Goal: Register for event/course

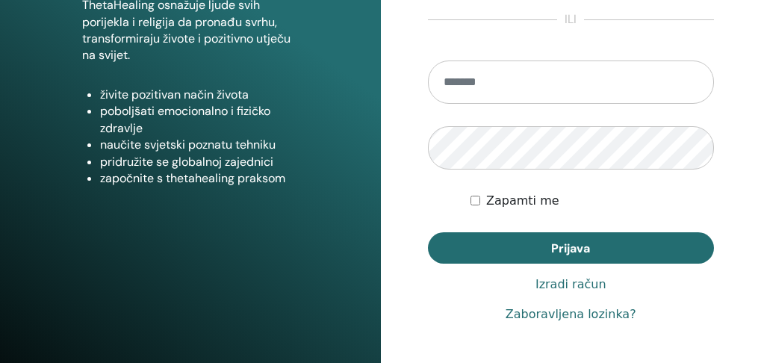
scroll to position [275, 0]
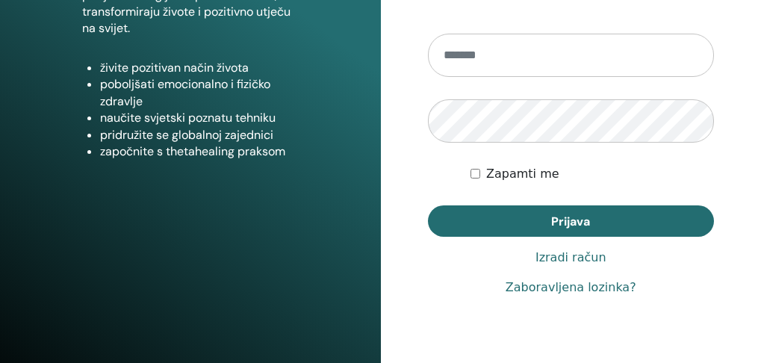
type input "**********"
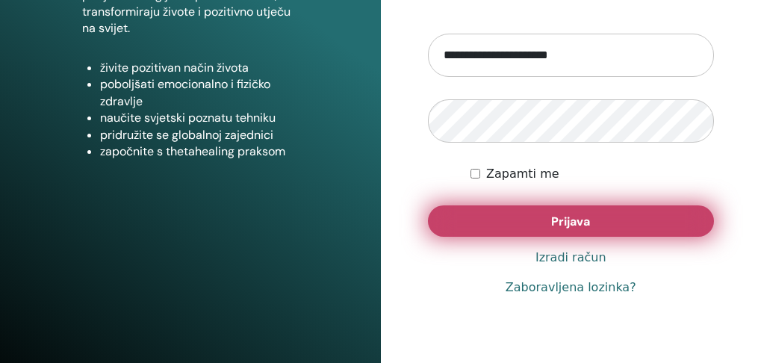
click at [558, 229] on font "Prijava" at bounding box center [570, 221] width 39 height 16
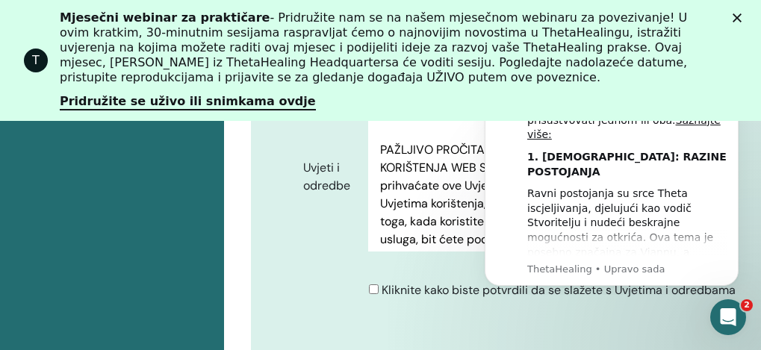
scroll to position [932, 0]
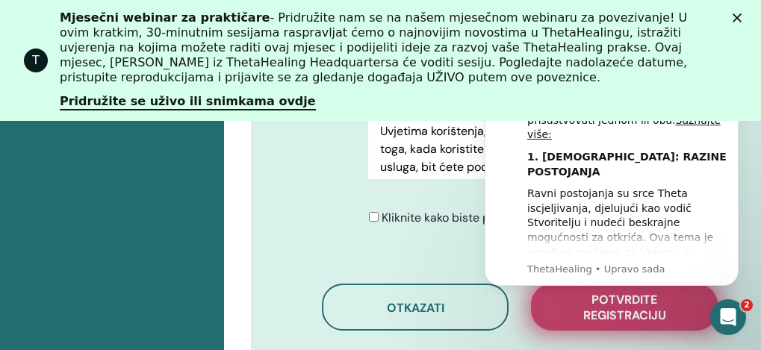
click at [637, 313] on font "Potvrdite registraciju" at bounding box center [624, 307] width 83 height 31
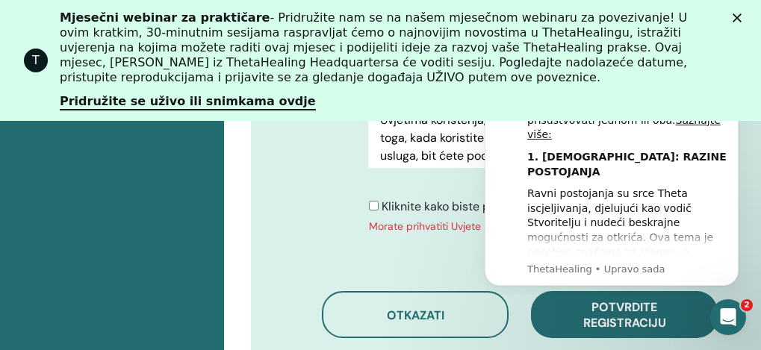
scroll to position [1006, 0]
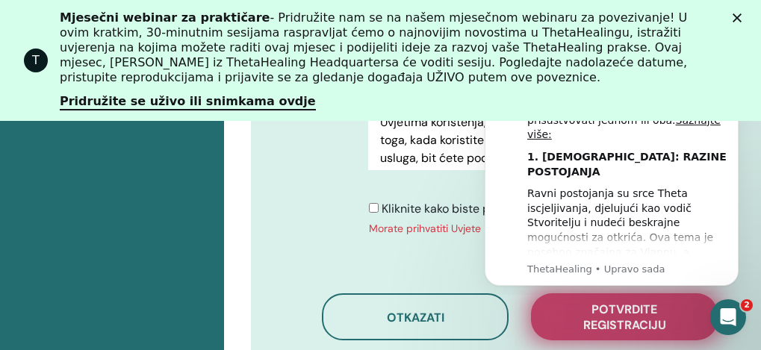
click at [641, 323] on font "Potvrdite registraciju" at bounding box center [624, 317] width 83 height 31
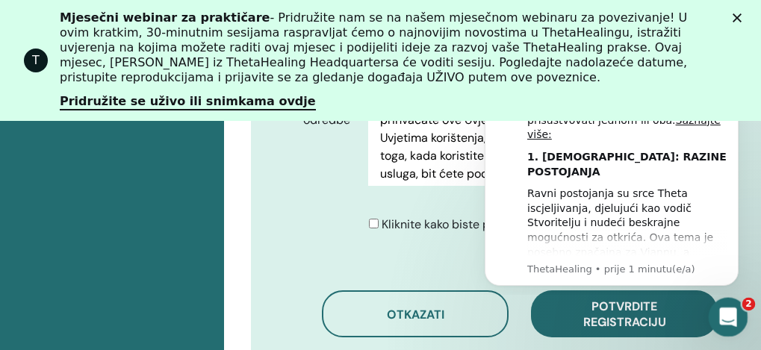
click at [726, 316] on icon "Otvori Intercom Messenger" at bounding box center [725, 315] width 10 height 12
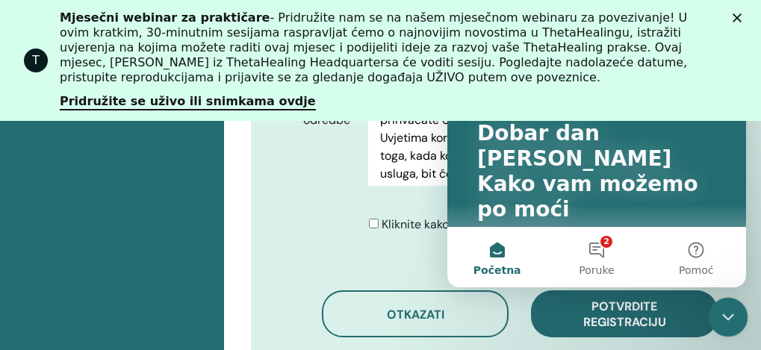
scroll to position [0, 0]
click at [727, 316] on icon "Zatvori Intercom Messenger" at bounding box center [726, 315] width 18 height 18
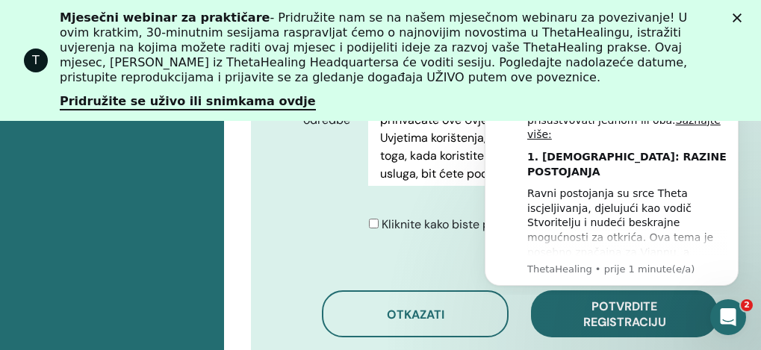
click at [660, 308] on font "Potvrdite registraciju" at bounding box center [624, 314] width 83 height 31
click at [0, 0] on div at bounding box center [0, 0] width 0 height 0
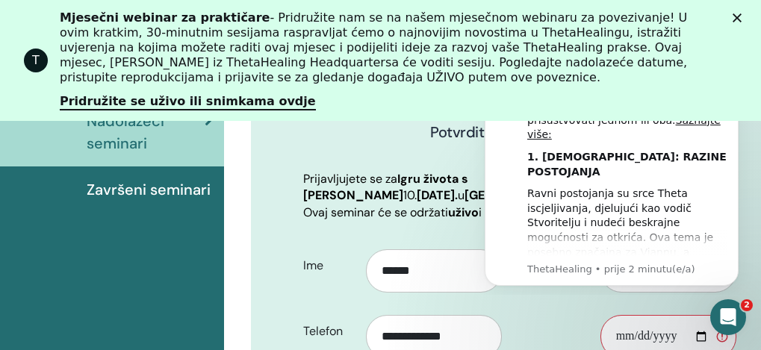
scroll to position [260, 0]
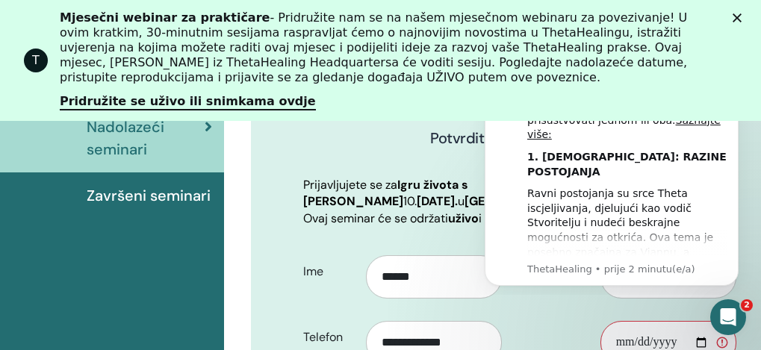
click at [741, 19] on icon "Zatvori" at bounding box center [736, 17] width 9 height 9
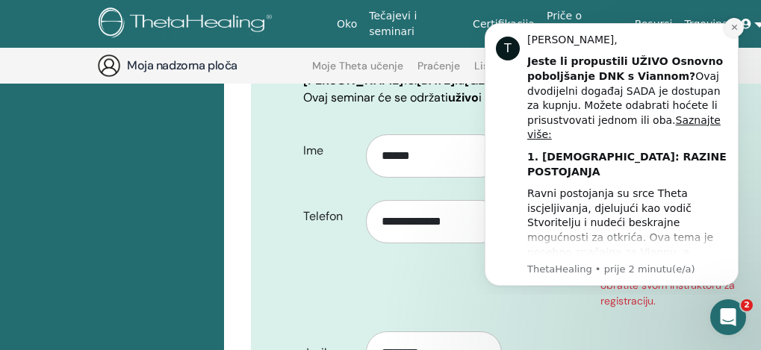
click at [732, 29] on icon "Odbaci obavijest" at bounding box center [733, 27] width 5 height 5
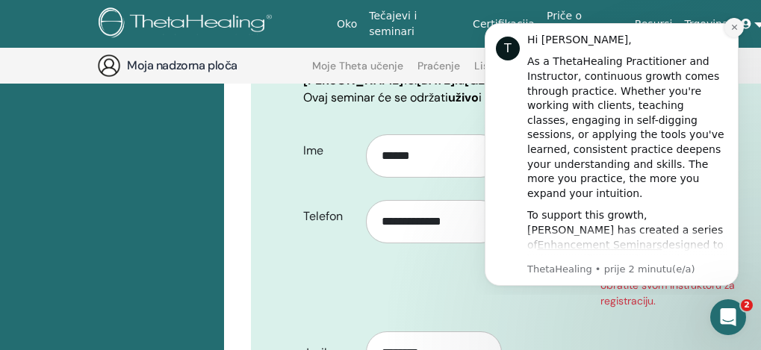
click at [734, 28] on icon "Dismiss notification" at bounding box center [733, 27] width 5 height 5
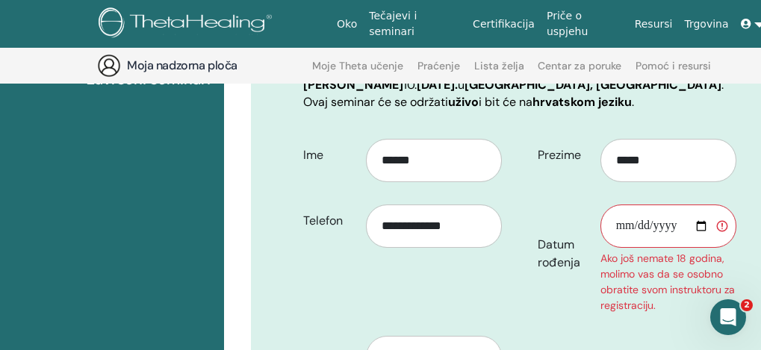
scroll to position [330, 0]
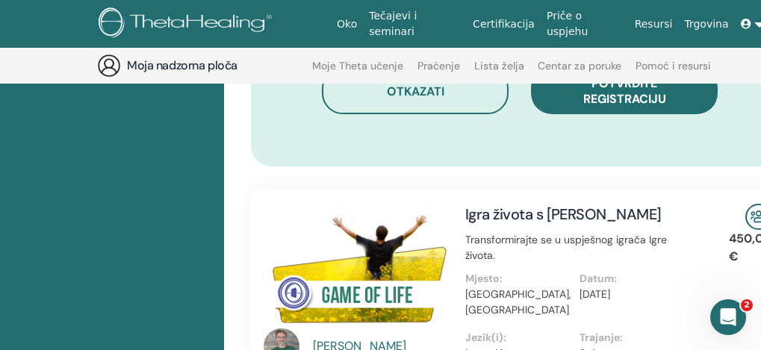
scroll to position [1026, 0]
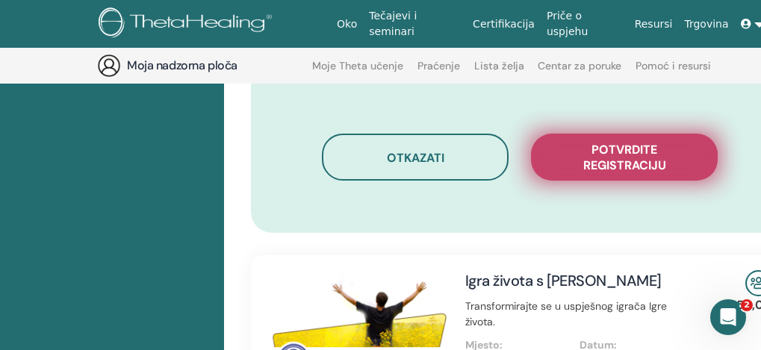
click at [646, 173] on font "Potvrdite registraciju" at bounding box center [624, 157] width 83 height 31
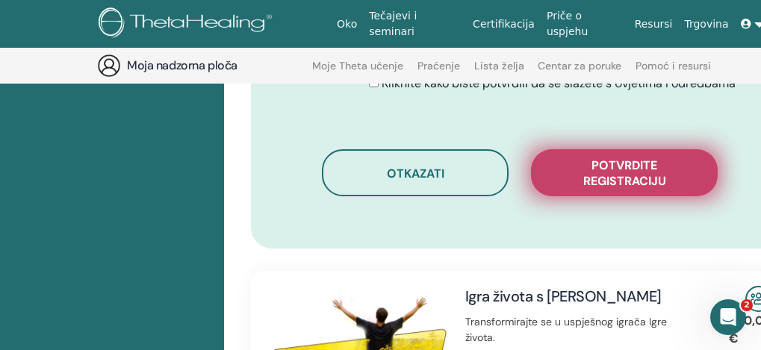
click at [646, 176] on font "Potvrdite registraciju" at bounding box center [624, 172] width 83 height 31
